Goal: Task Accomplishment & Management: Manage account settings

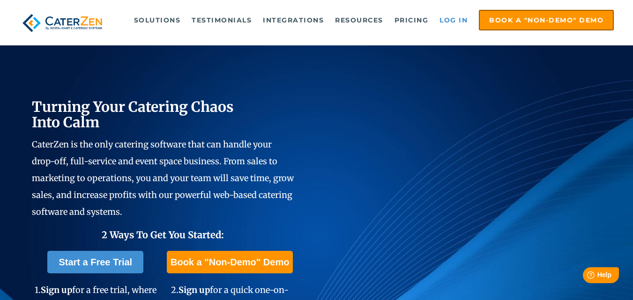
click at [458, 22] on link "Log in" at bounding box center [453, 20] width 37 height 19
click at [453, 18] on link "Log in" at bounding box center [453, 20] width 37 height 19
click at [454, 23] on link "Log in" at bounding box center [453, 20] width 37 height 19
